Goal: Information Seeking & Learning: Learn about a topic

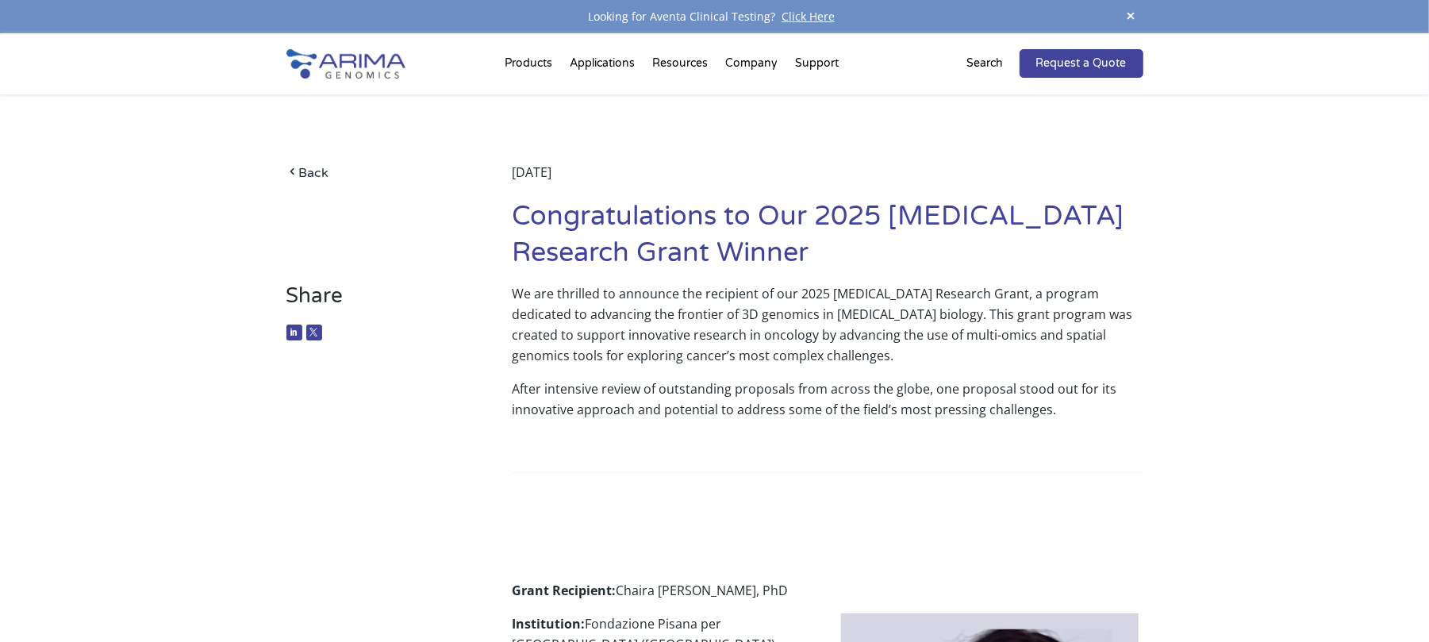
click at [563, 294] on p "We are thrilled to announce the recipient of our 2025 [MEDICAL_DATA] Research G…" at bounding box center [827, 330] width 631 height 95
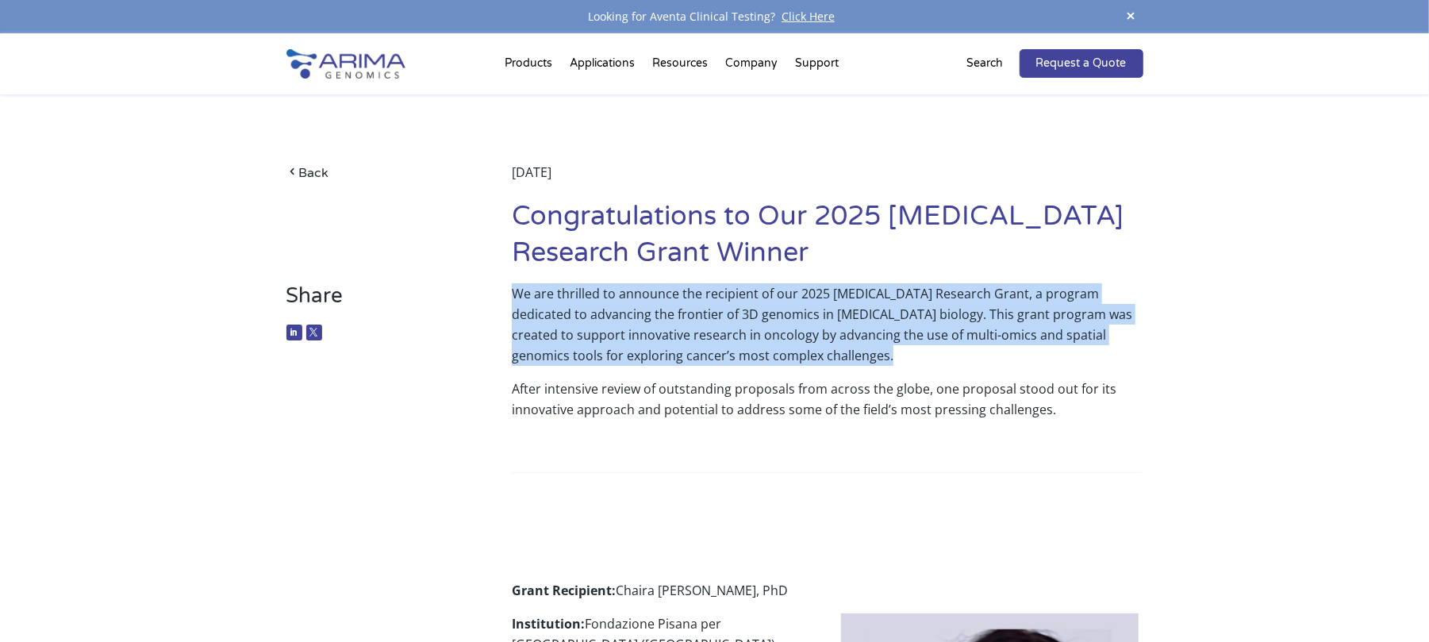
drag, startPoint x: 563, startPoint y: 294, endPoint x: 702, endPoint y: 400, distance: 174.9
click at [702, 400] on div "We are thrilled to announce the recipient of our 2025 [MEDICAL_DATA] Research G…" at bounding box center [827, 420] width 631 height 274
click at [702, 400] on p "After intensive review of outstanding proposals from across the globe, one prop…" at bounding box center [827, 406] width 631 height 54
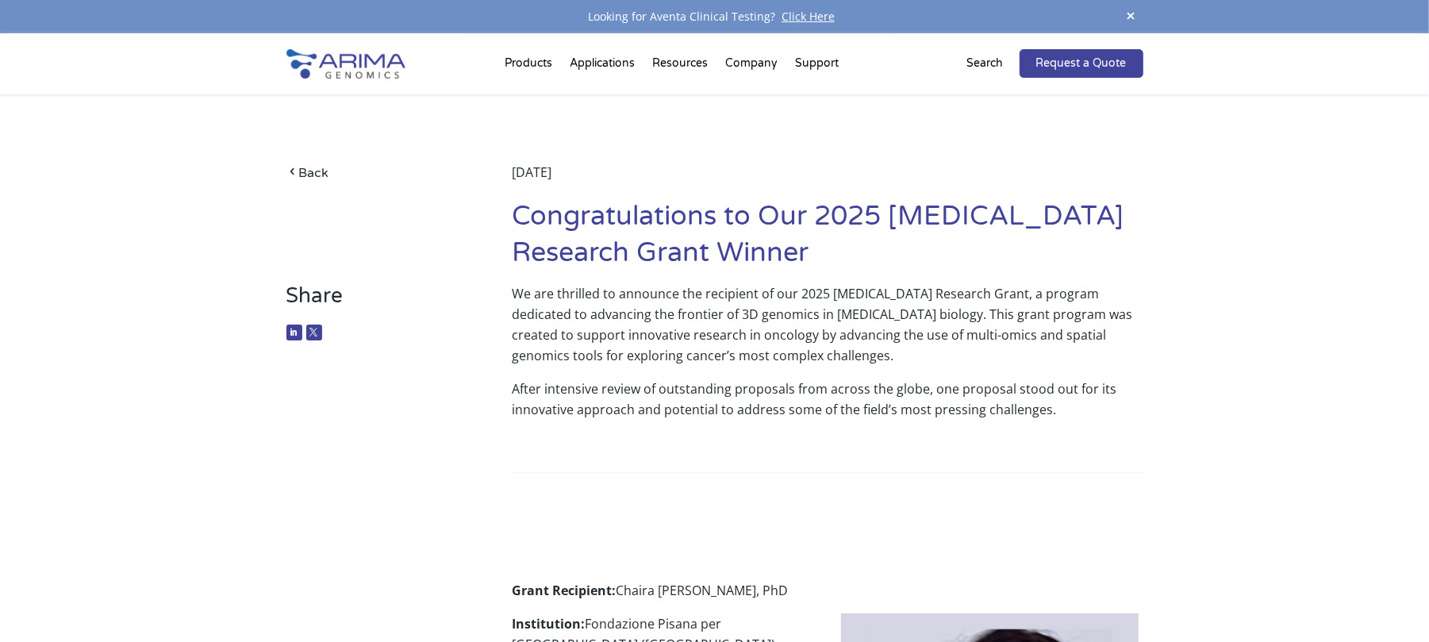
drag, startPoint x: 913, startPoint y: 327, endPoint x: 809, endPoint y: 344, distance: 104.5
click at [809, 344] on p "We are thrilled to announce the recipient of our 2025 [MEDICAL_DATA] Research G…" at bounding box center [827, 330] width 631 height 95
click at [887, 308] on p "We are thrilled to announce the recipient of our 2025 [MEDICAL_DATA] Research G…" at bounding box center [827, 330] width 631 height 95
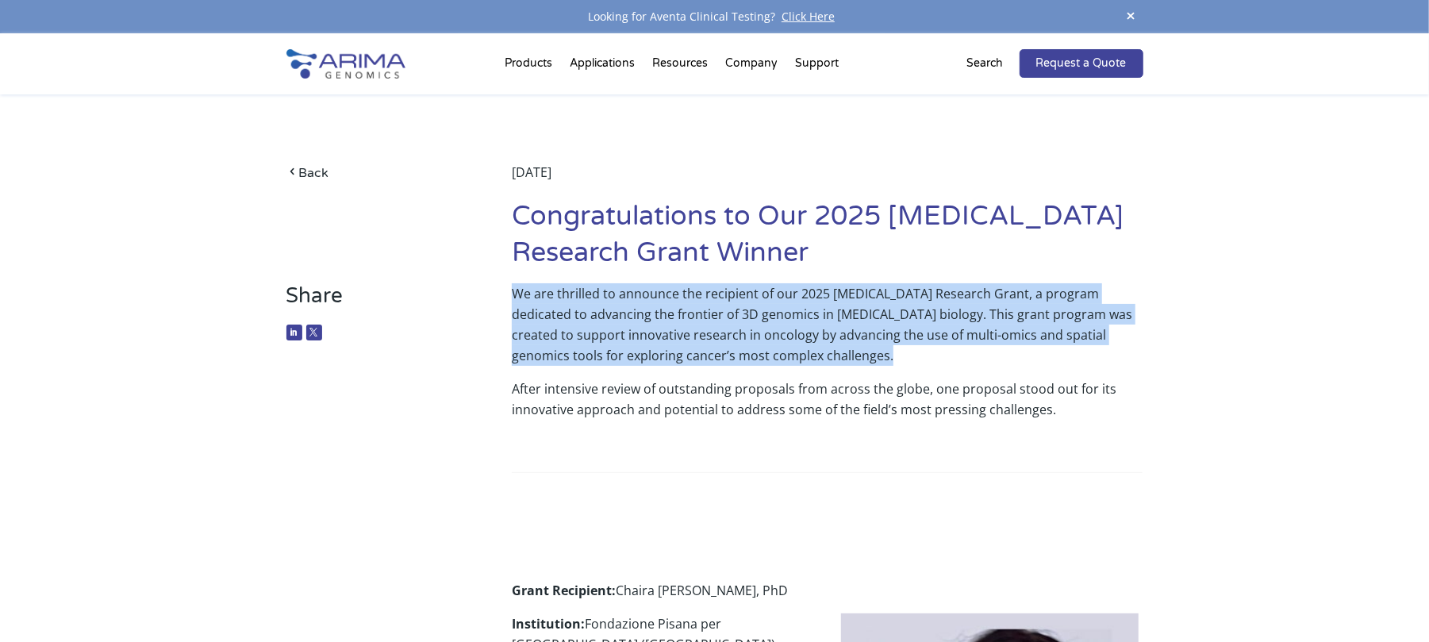
drag, startPoint x: 887, startPoint y: 308, endPoint x: 921, endPoint y: 430, distance: 126.7
click at [921, 430] on div "We are thrilled to announce the recipient of our 2025 [MEDICAL_DATA] Research G…" at bounding box center [827, 420] width 631 height 274
click at [921, 430] on p "After intensive review of outstanding proposals from across the globe, one prop…" at bounding box center [827, 406] width 631 height 54
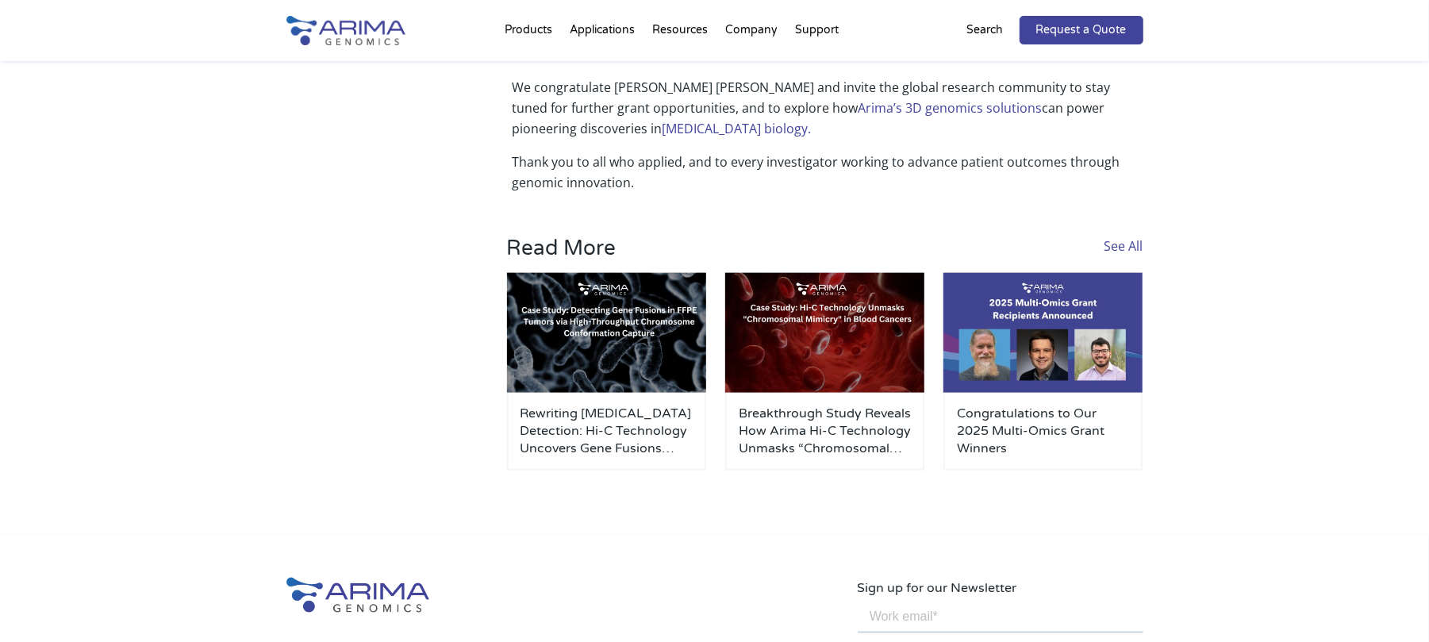
scroll to position [1385, 0]
